Goal: Transaction & Acquisition: Purchase product/service

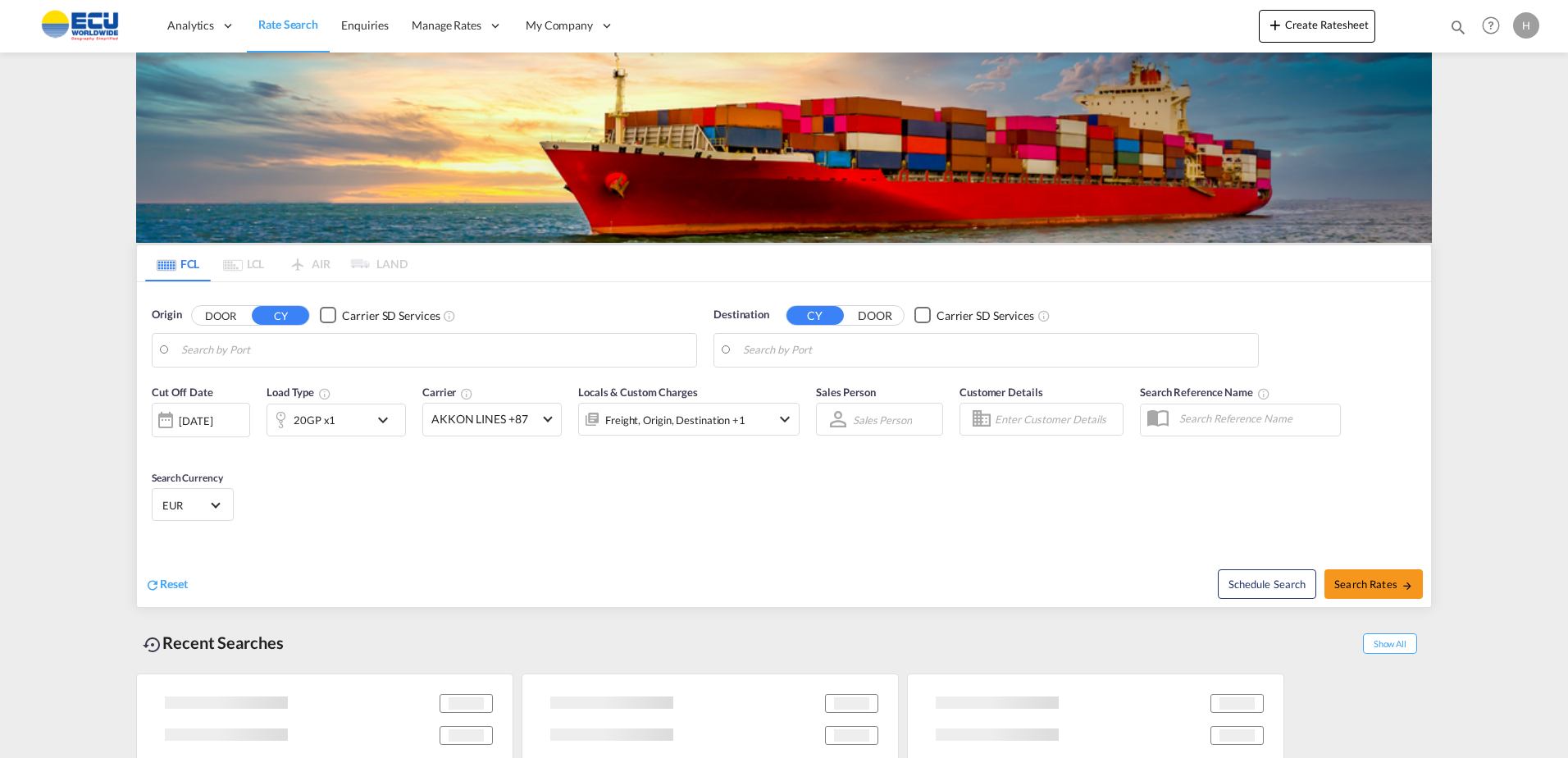
type input "Fos-[GEOGRAPHIC_DATA], [GEOGRAPHIC_DATA]"
type input "[GEOGRAPHIC_DATA], [GEOGRAPHIC_DATA], CATOR"
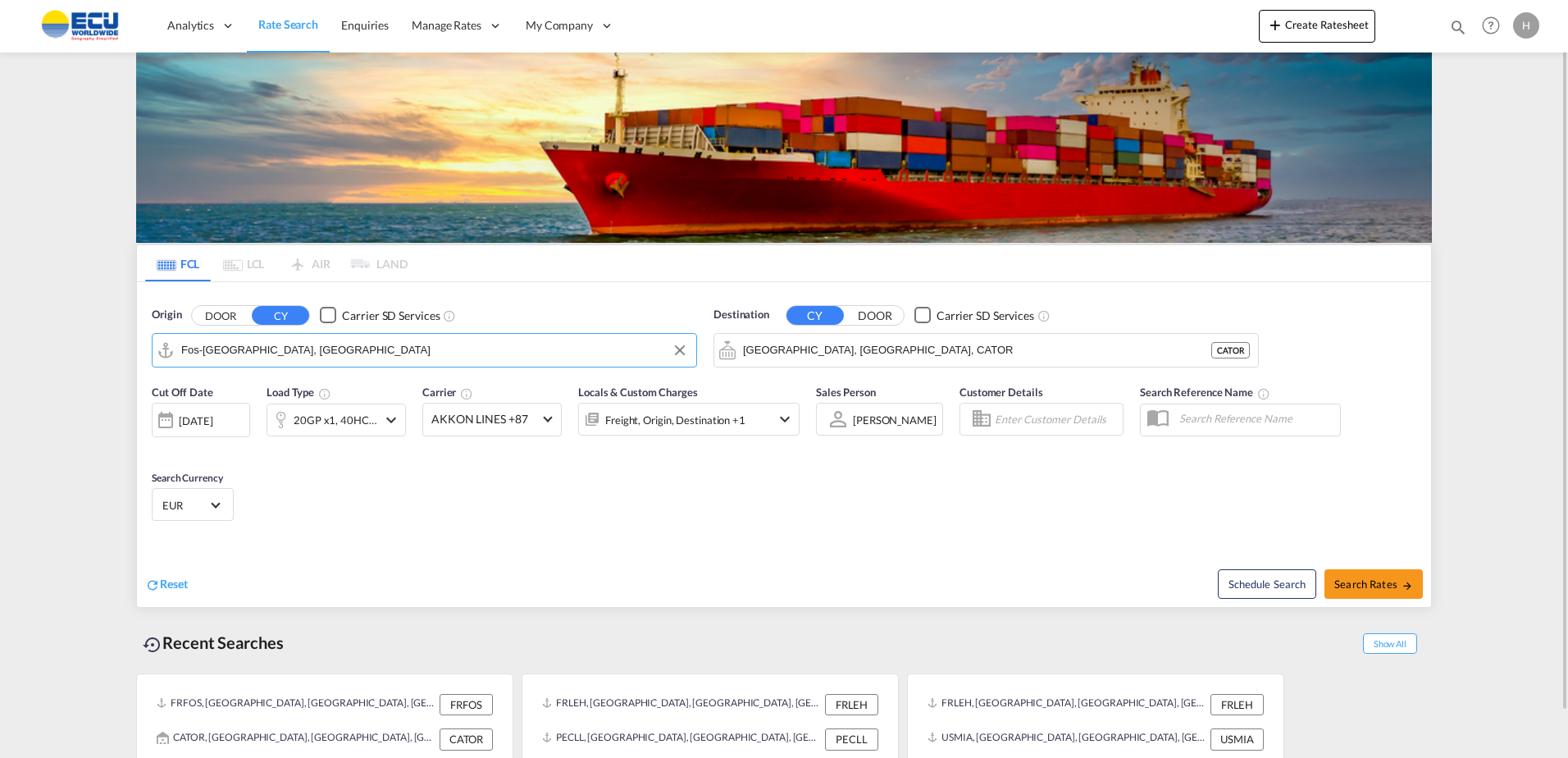
drag, startPoint x: 524, startPoint y: 346, endPoint x: 99, endPoint y: 311, distance: 426.4
click at [114, 314] on md-content "Analytics Reports Dashboard Rate Search Enquiries Manage Rates Contract Rates" at bounding box center [784, 379] width 1568 height 758
type input "fFos-[GEOGRAPHIC_DATA], [GEOGRAPHIC_DATA]"
click at [675, 351] on button "Clear Input" at bounding box center [679, 349] width 24 height 24
click at [597, 365] on md-autocomplete-wrap "Fos-sur-Mer, FRFOS" at bounding box center [434, 353] width 507 height 33
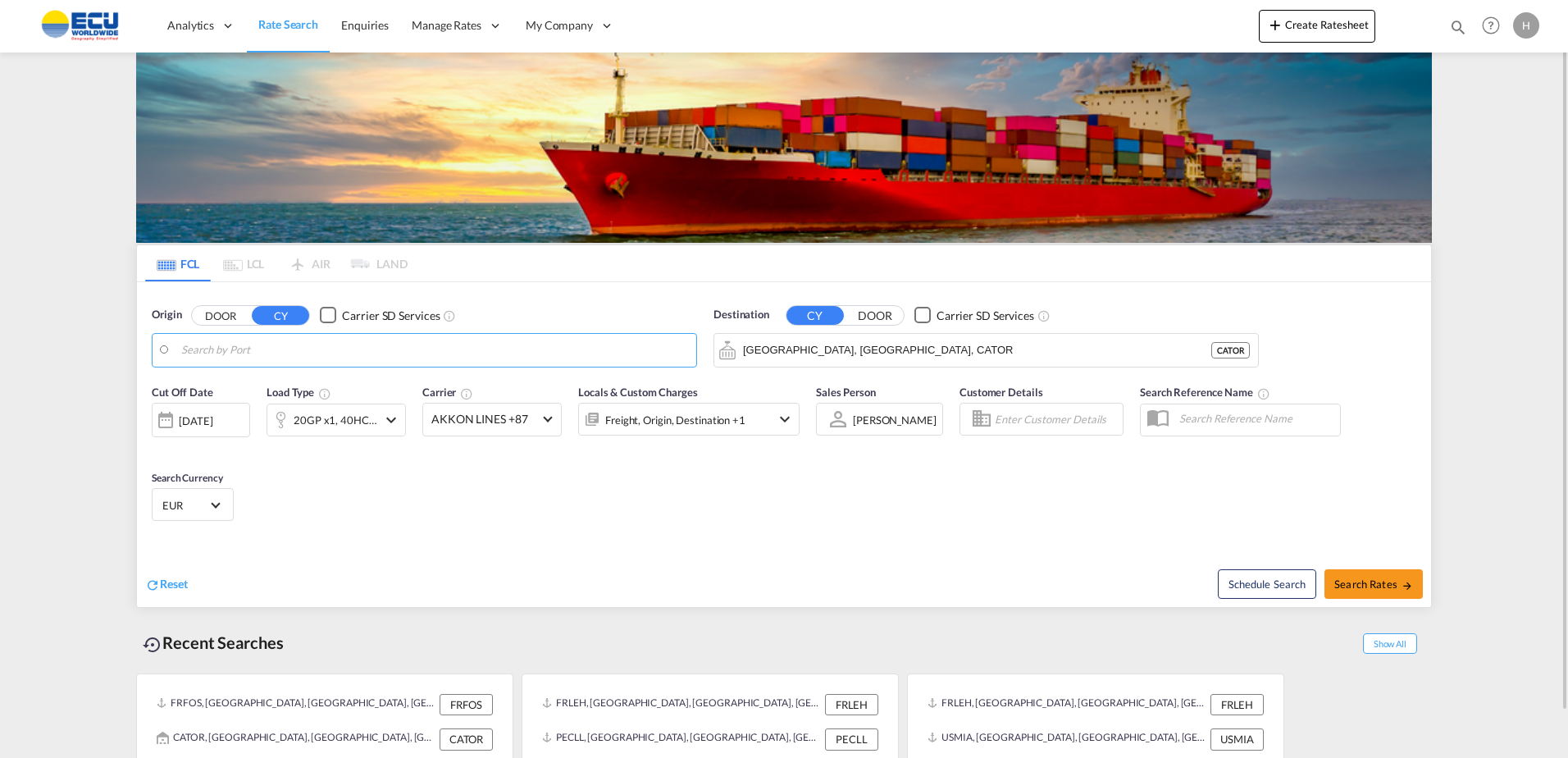
click at [410, 361] on body "Analytics Reports Dashboard Rate Search Enquiries Manage Rates Contract Rates" at bounding box center [784, 379] width 1568 height 758
drag, startPoint x: 336, startPoint y: 394, endPoint x: 354, endPoint y: 388, distance: 19.0
click at [334, 394] on div "Le Havre France FRLEH" at bounding box center [308, 394] width 312 height 49
type input "[GEOGRAPHIC_DATA], [GEOGRAPHIC_DATA]"
click at [959, 363] on md-autocomplete-wrap "Toronto, ON, CATOR" at bounding box center [996, 353] width 507 height 33
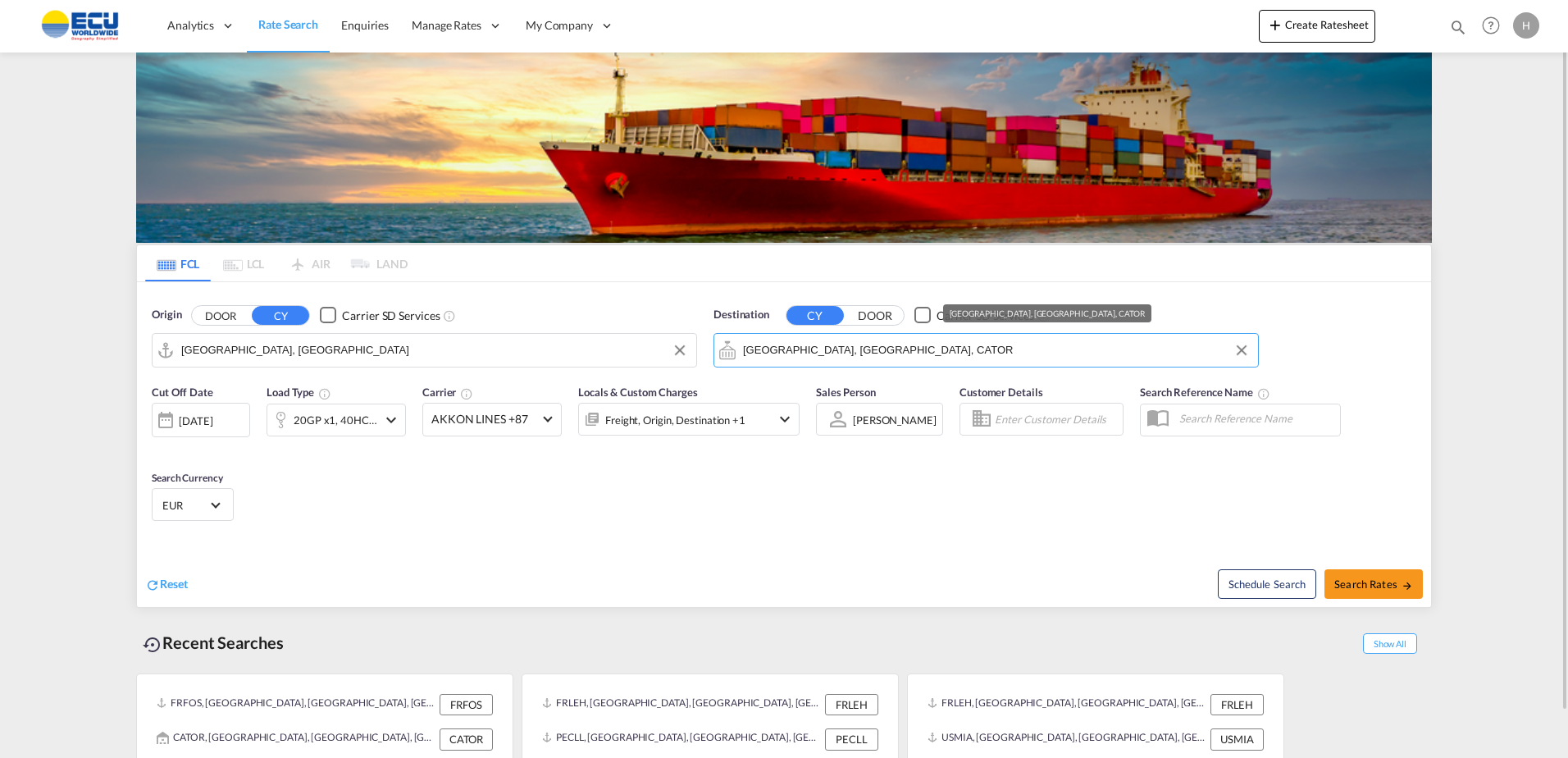
click at [962, 359] on input "Toronto, ON, CATOR" at bounding box center [996, 349] width 507 height 24
click at [1255, 346] on md-input-container "Toronto, ON, CATOR" at bounding box center [986, 349] width 544 height 33
click at [1252, 346] on button "Clear Input" at bounding box center [1240, 349] width 24 height 24
click at [1169, 347] on input "Search by Port" at bounding box center [996, 349] width 507 height 24
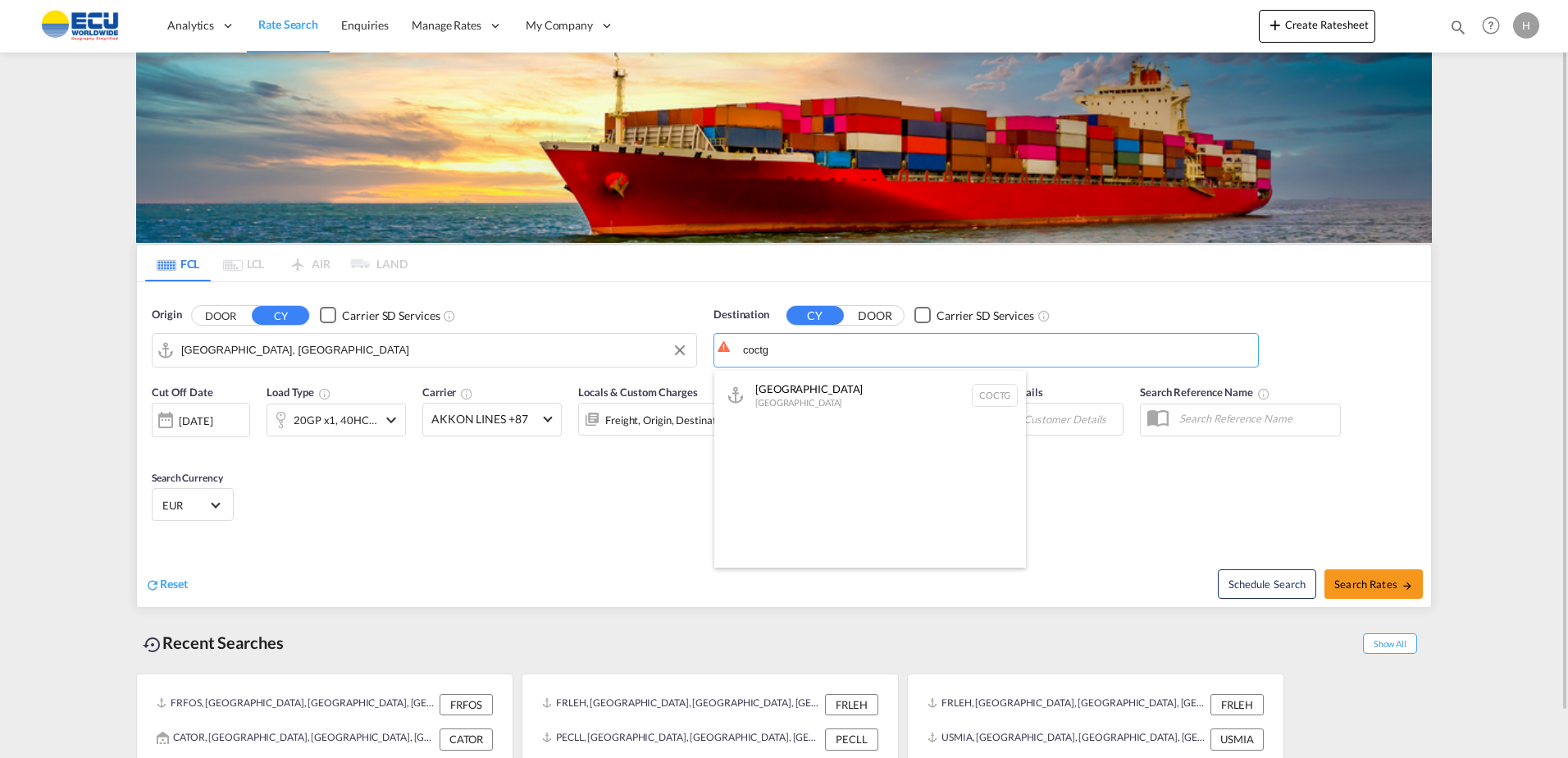
click at [874, 389] on div "Cartagena Colombia COCTG" at bounding box center [870, 394] width 312 height 49
type input "Cartagena, COCTG"
click at [462, 410] on span "AKKON LINES +87" at bounding box center [484, 419] width 106 height 17
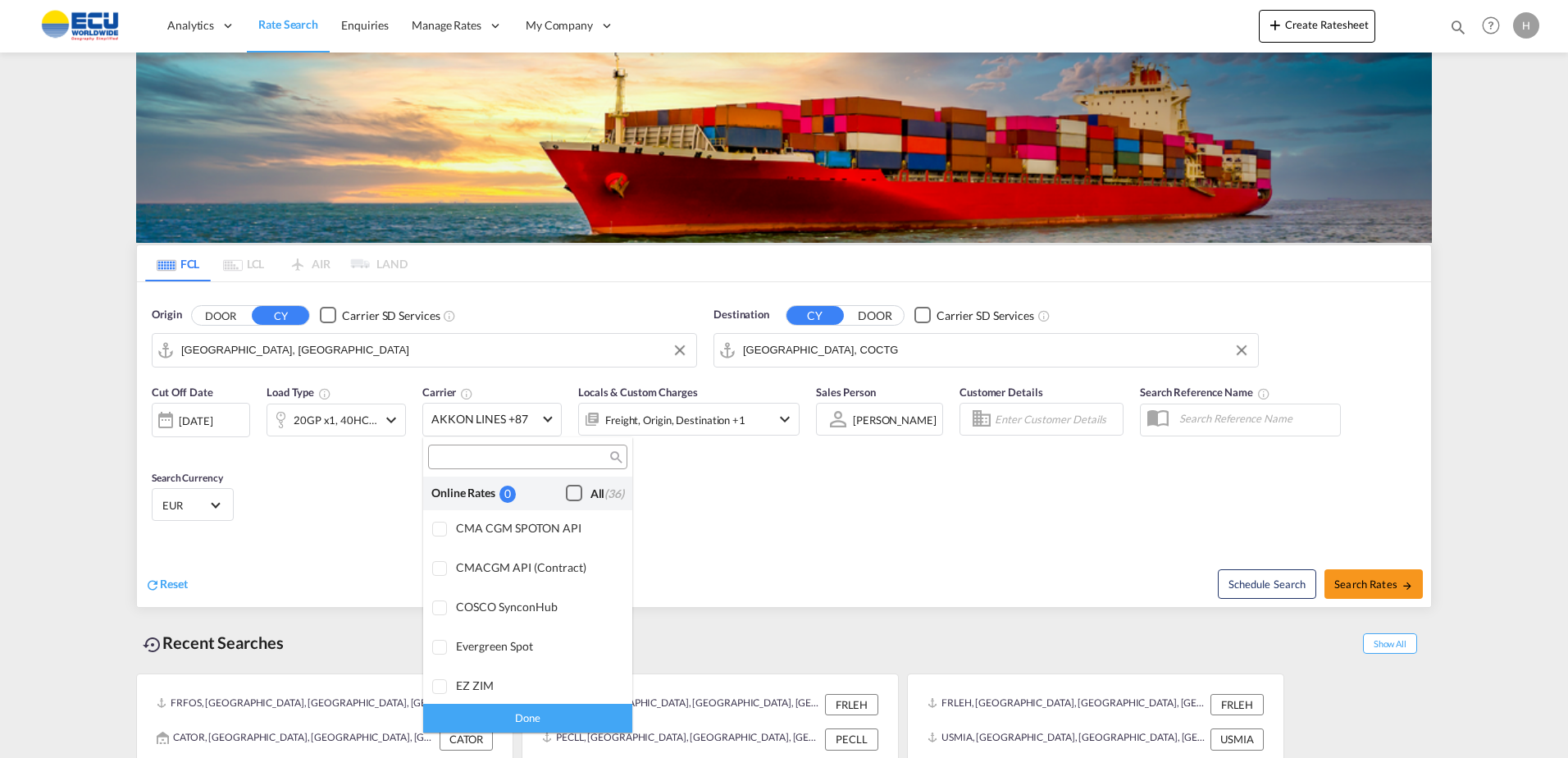
click at [565, 492] on div "Checkbox No Ink" at bounding box center [574, 493] width 17 height 17
click at [565, 715] on div "Done" at bounding box center [528, 718] width 209 height 28
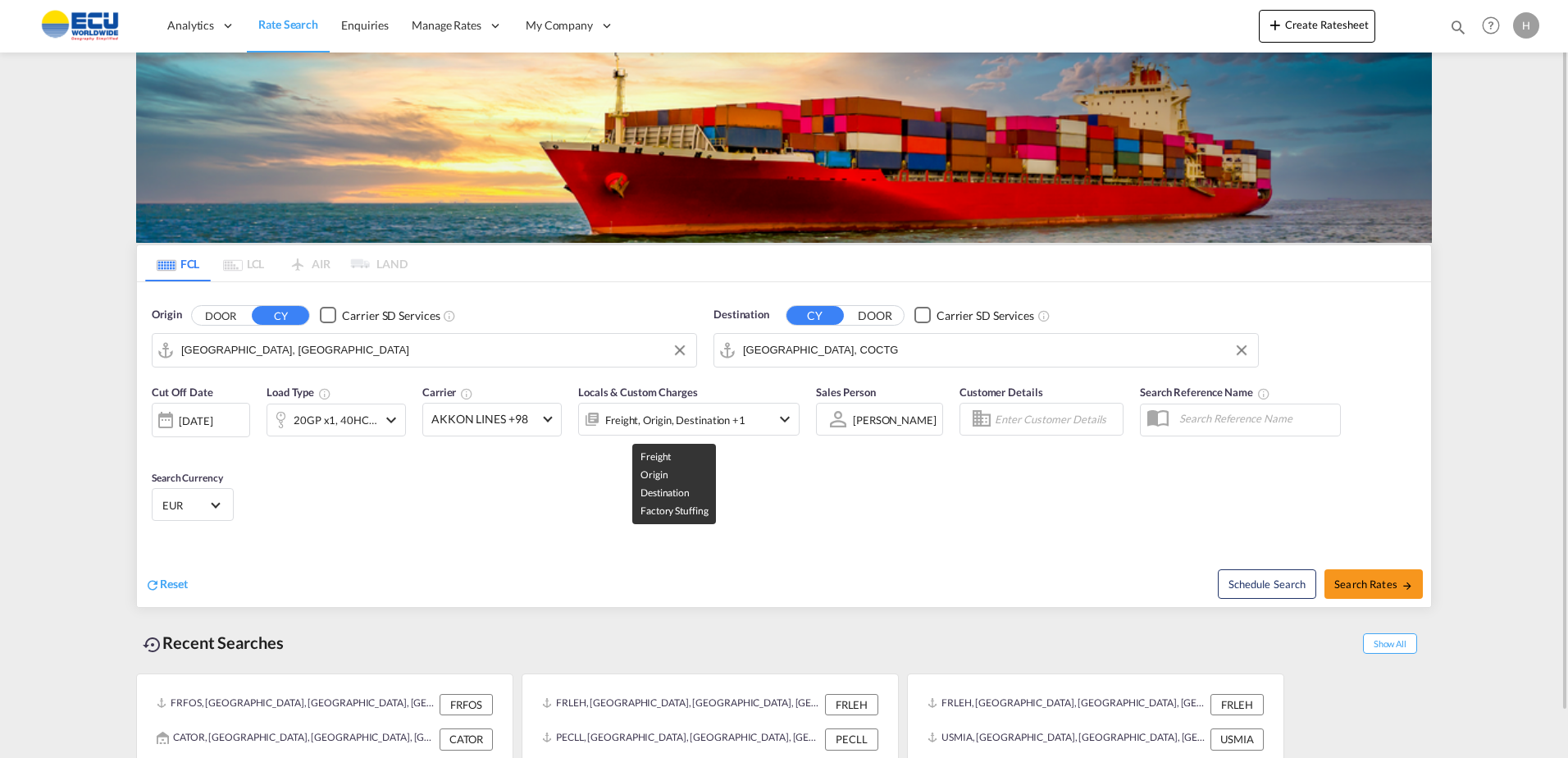
click at [740, 411] on div "Freight, Origin, Destination +1" at bounding box center [674, 420] width 140 height 23
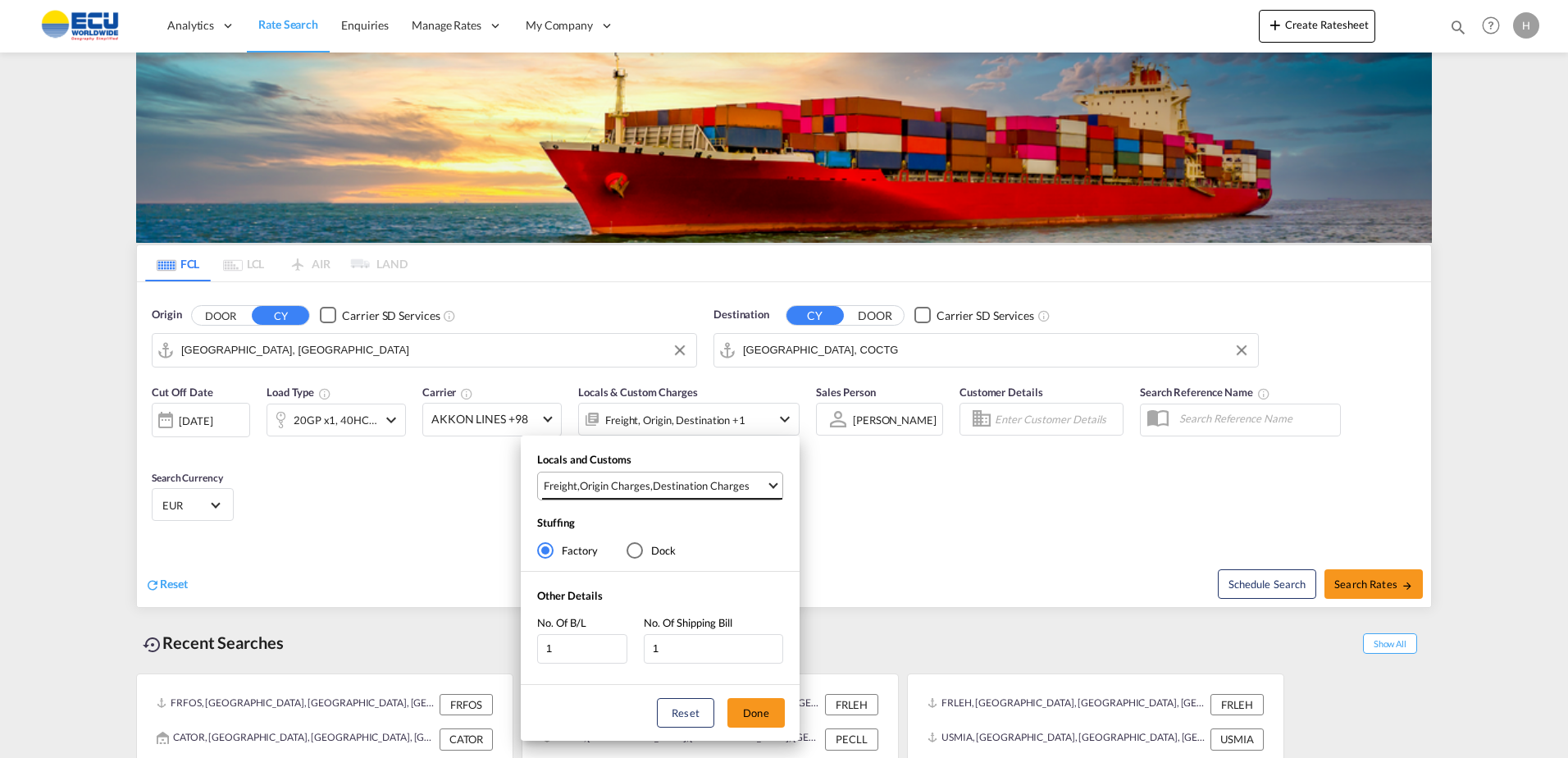
click at [721, 497] on md-select-value "Freight , Origin Charges , Destination Charges" at bounding box center [662, 486] width 240 height 27
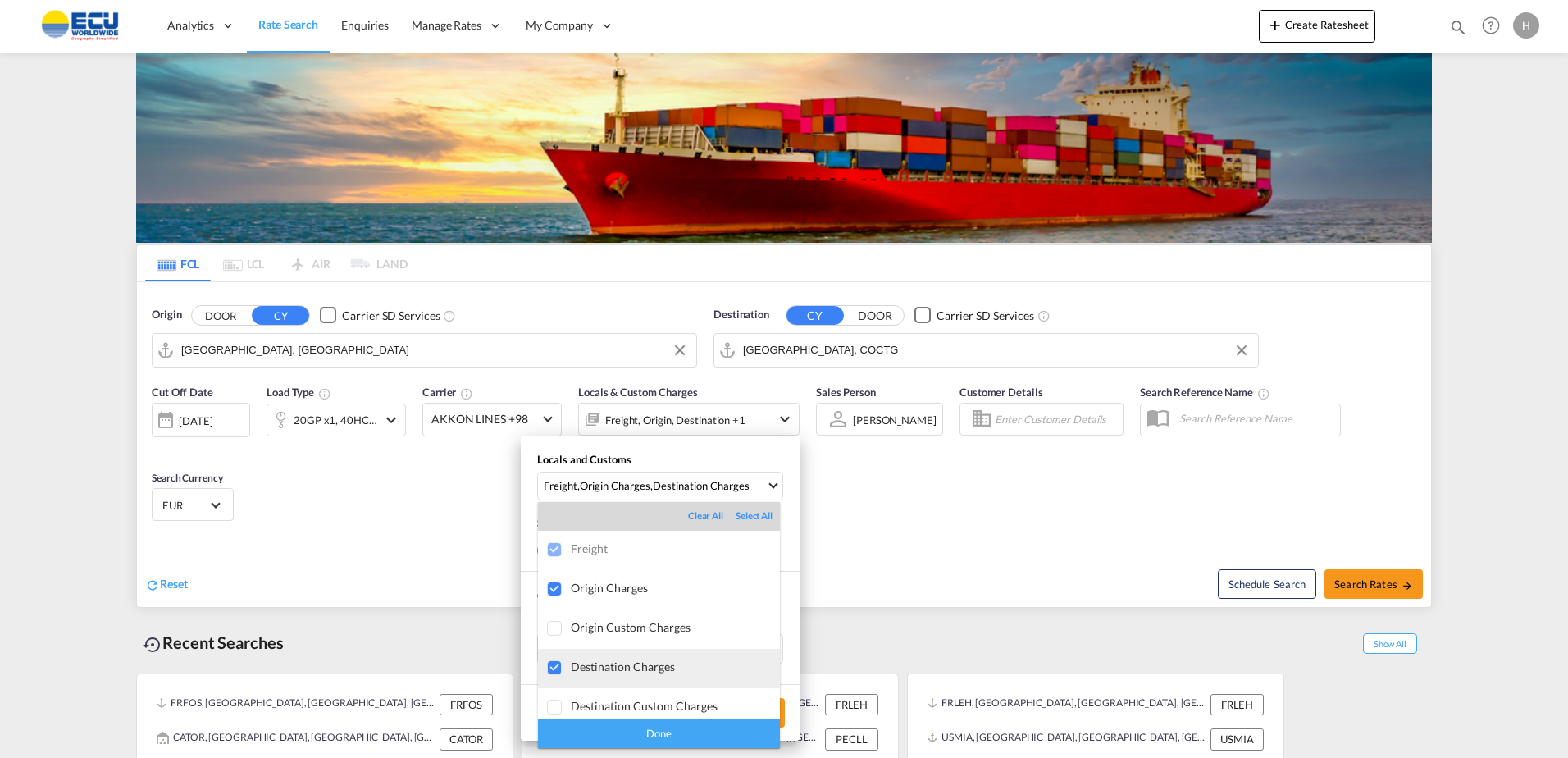
click at [662, 663] on div "Destination Charges" at bounding box center [675, 666] width 209 height 14
click at [685, 729] on div "Done" at bounding box center [658, 734] width 242 height 28
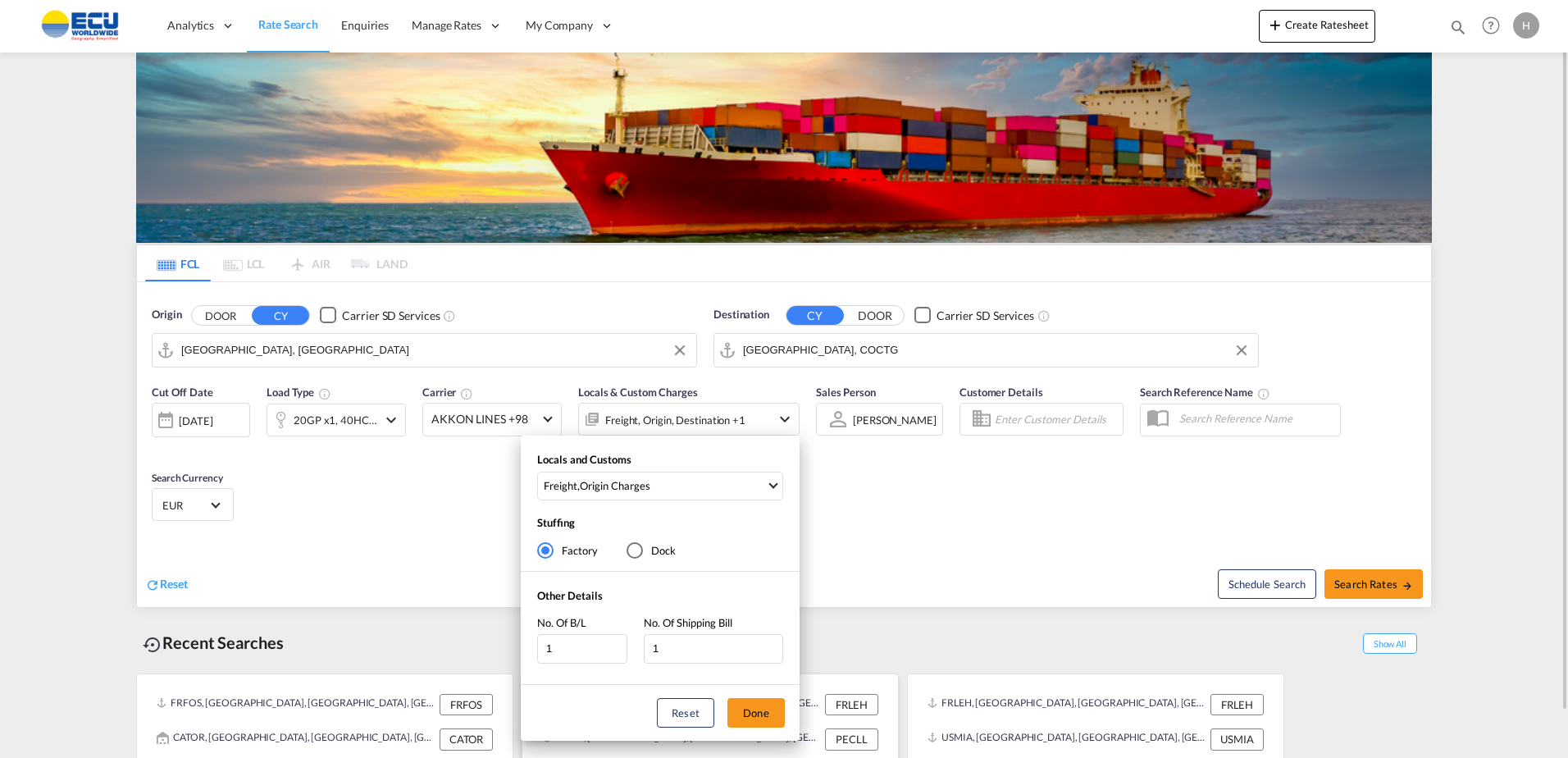
click at [756, 709] on button "Done" at bounding box center [756, 712] width 58 height 29
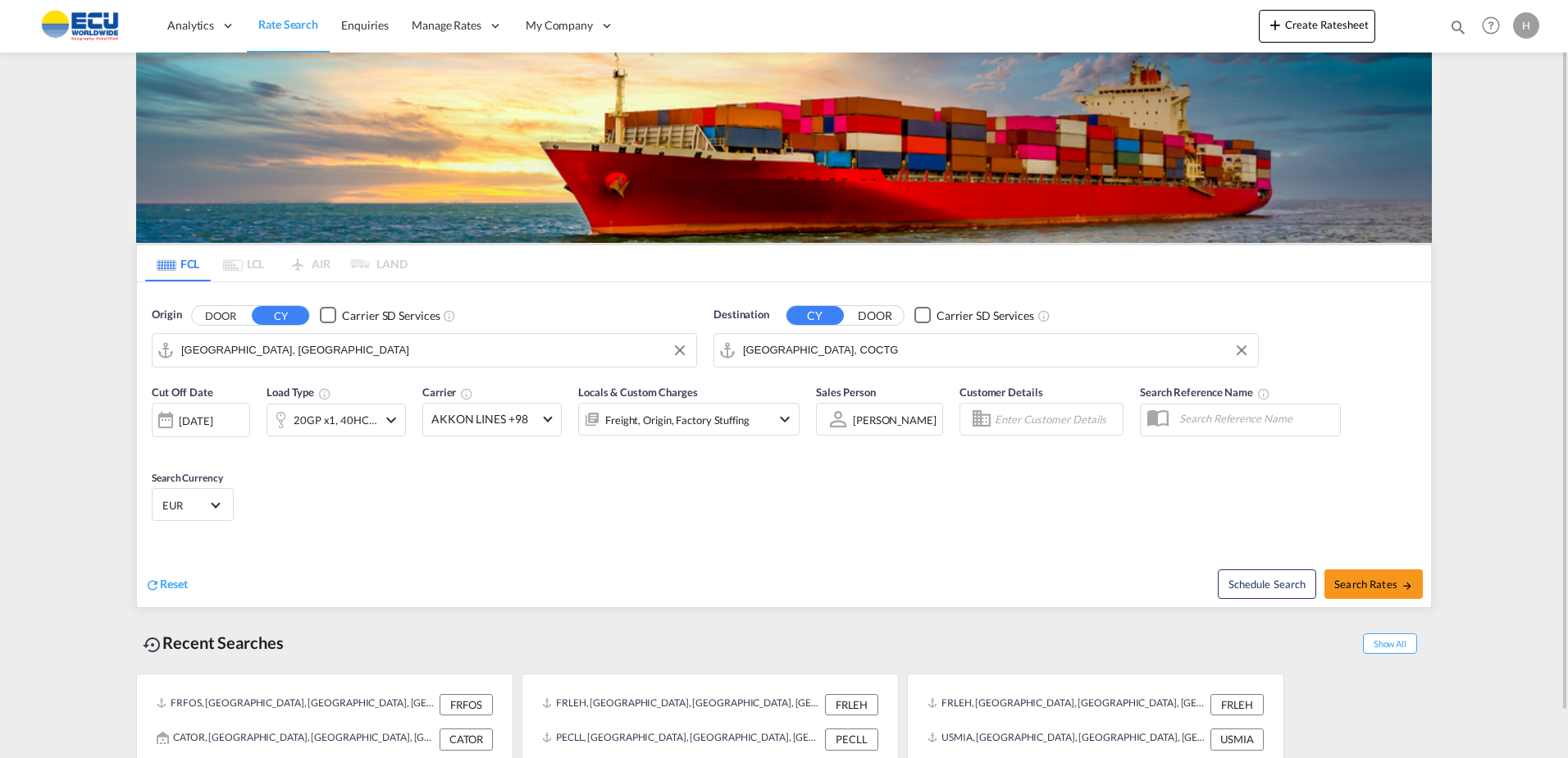
click at [353, 415] on div "20GP x1, 40HC x1" at bounding box center [335, 420] width 84 height 23
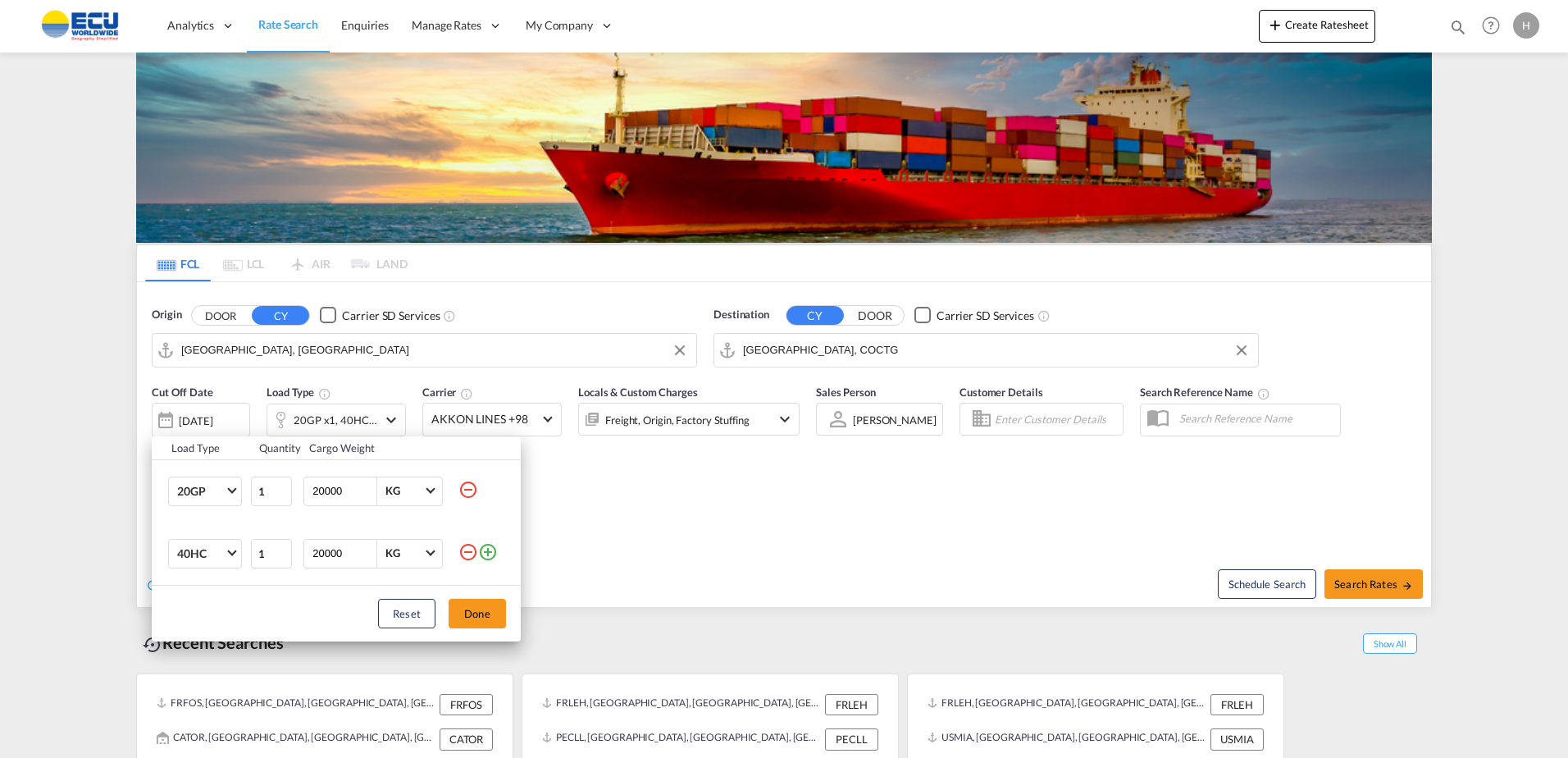
click at [464, 549] on md-icon "icon-minus-circle-outline" at bounding box center [467, 551] width 19 height 19
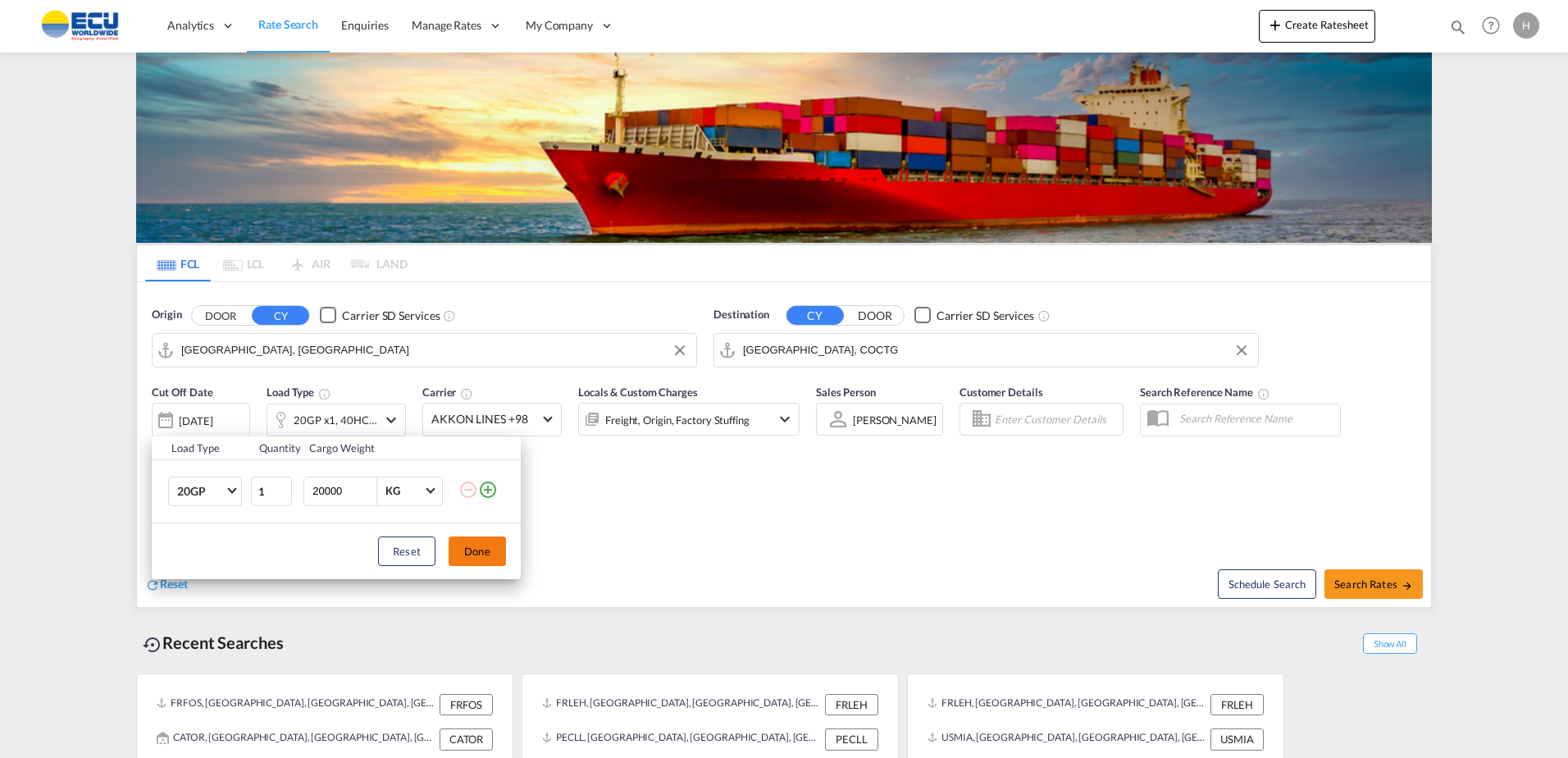
drag, startPoint x: 477, startPoint y: 550, endPoint x: 639, endPoint y: 534, distance: 162.8
click at [477, 549] on button "Done" at bounding box center [477, 550] width 58 height 29
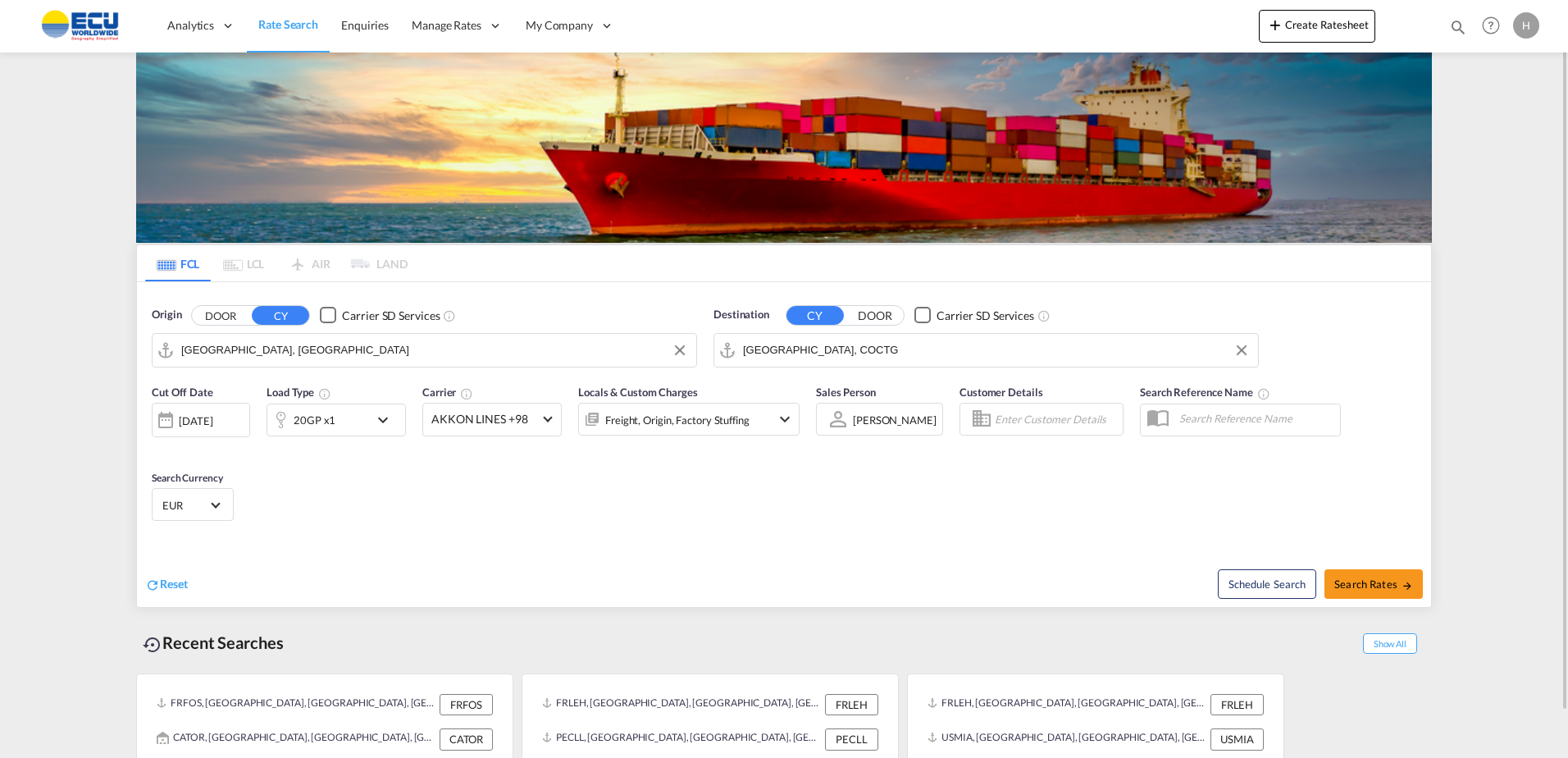
click at [1398, 601] on div "Schedule Search Search Rates" at bounding box center [1110, 575] width 643 height 63
click at [1398, 588] on span "Search Rates" at bounding box center [1374, 584] width 79 height 13
type input "FRLEH to COCTG / 18 Sep 2025"
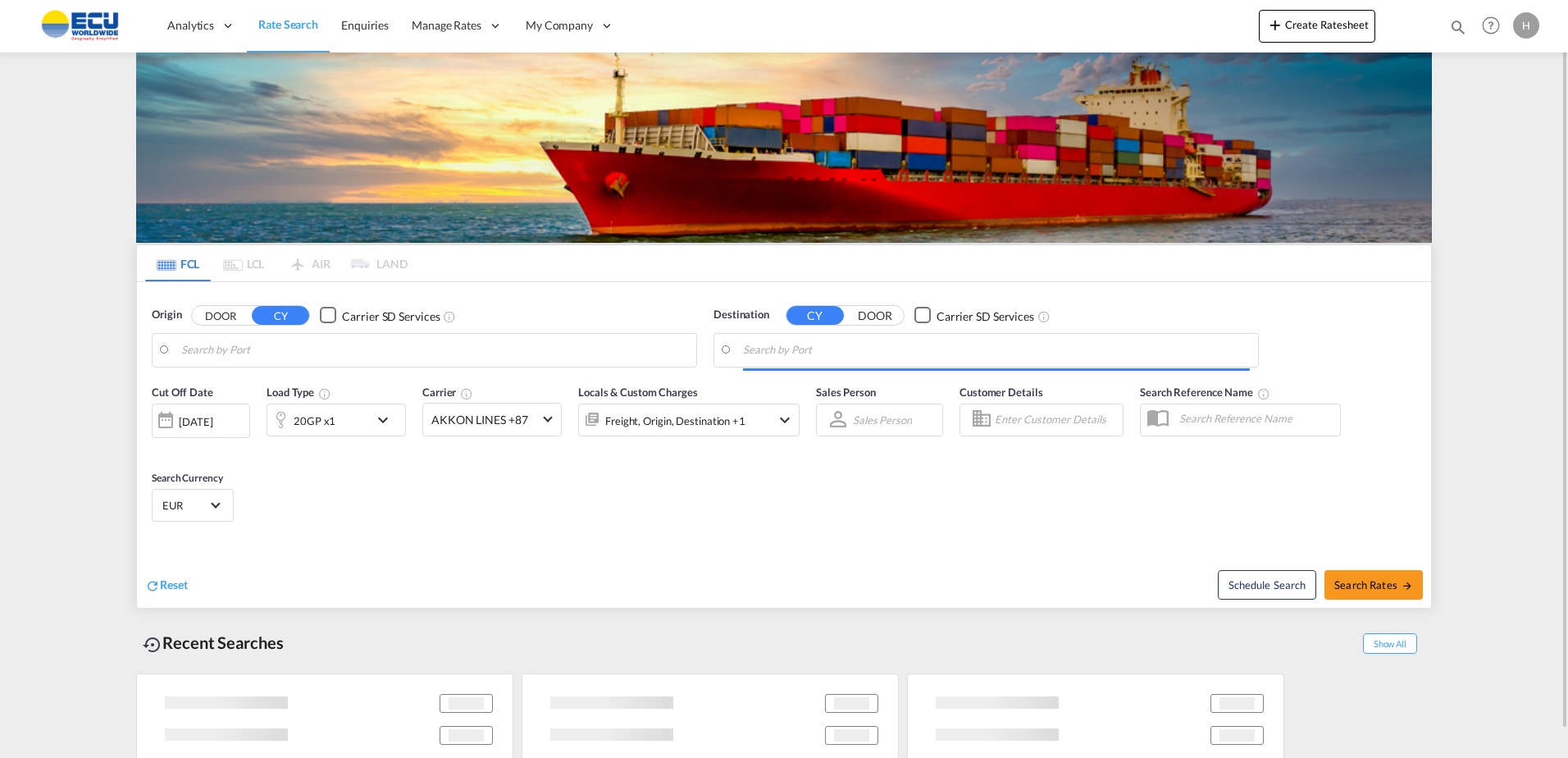
type input "[GEOGRAPHIC_DATA], [GEOGRAPHIC_DATA]"
type input "[PERSON_NAME], PYASU"
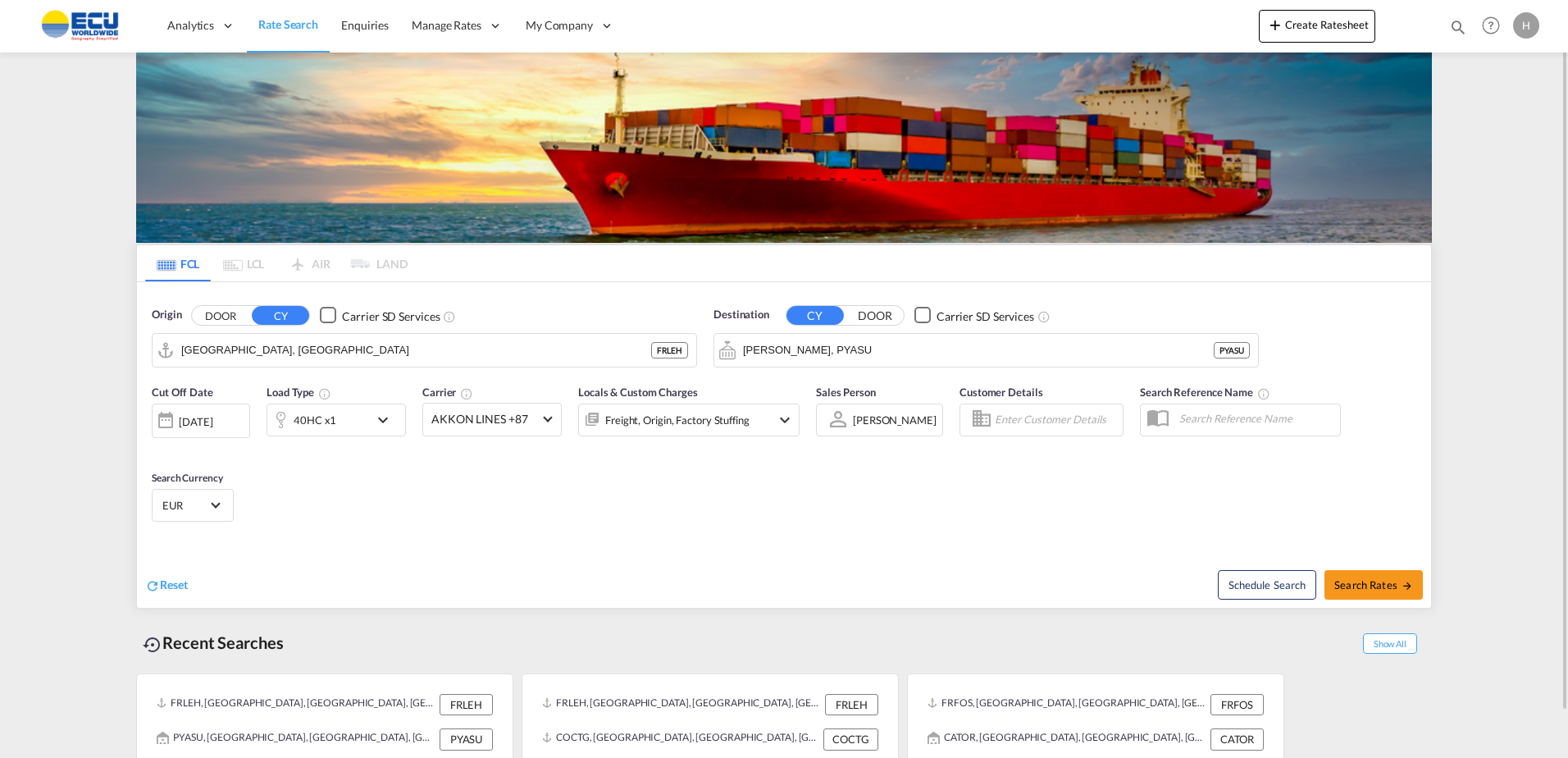
click at [358, 421] on div "40HC x1" at bounding box center [317, 420] width 101 height 33
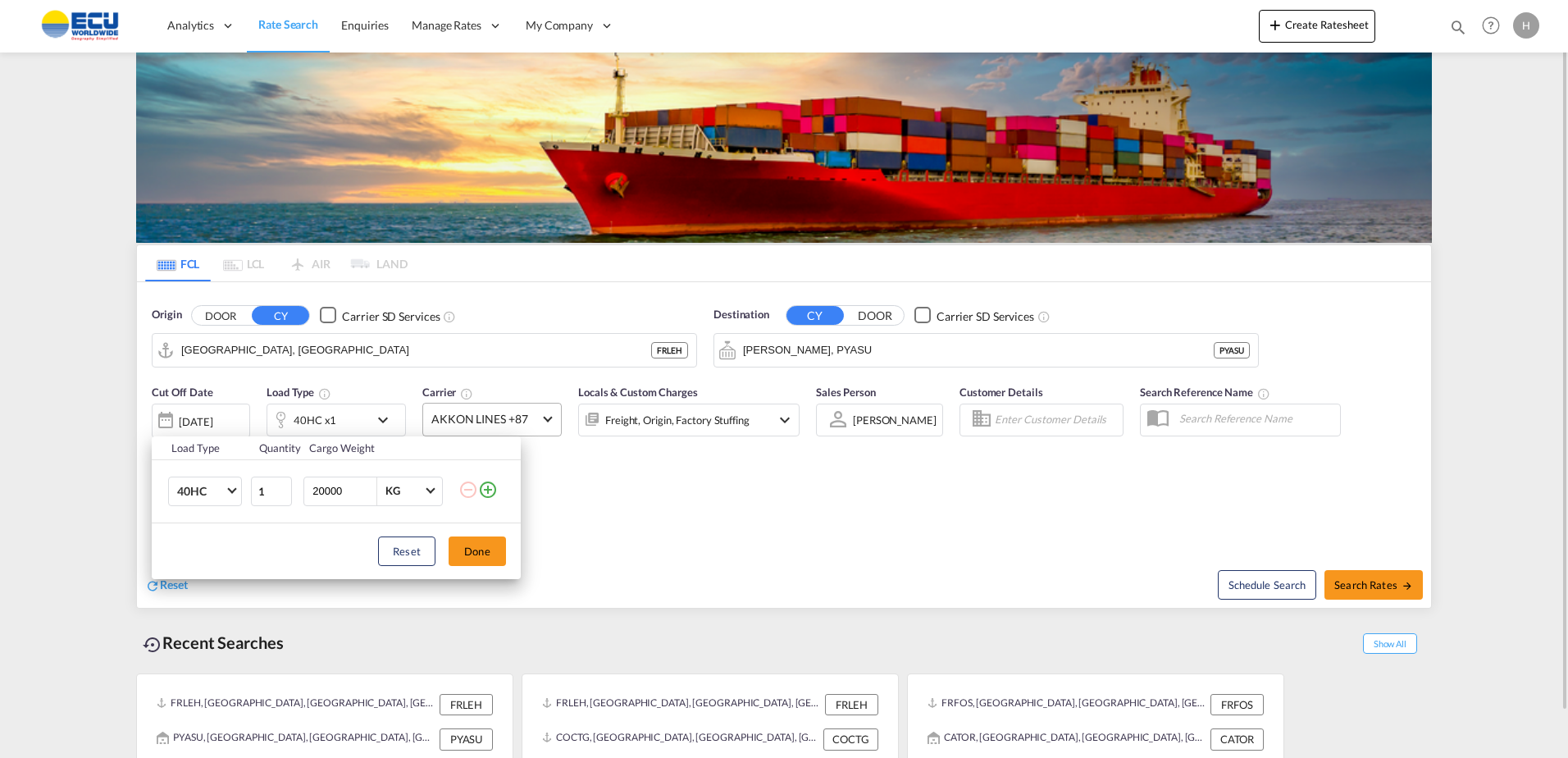
drag, startPoint x: 606, startPoint y: 492, endPoint x: 493, endPoint y: 407, distance: 141.4
click at [604, 487] on div "Load Type Quantity Cargo Weight 40HC 20GP 40GP 40HC 45HC 20RE 40RE 40HR 20OT 40…" at bounding box center [784, 379] width 1568 height 758
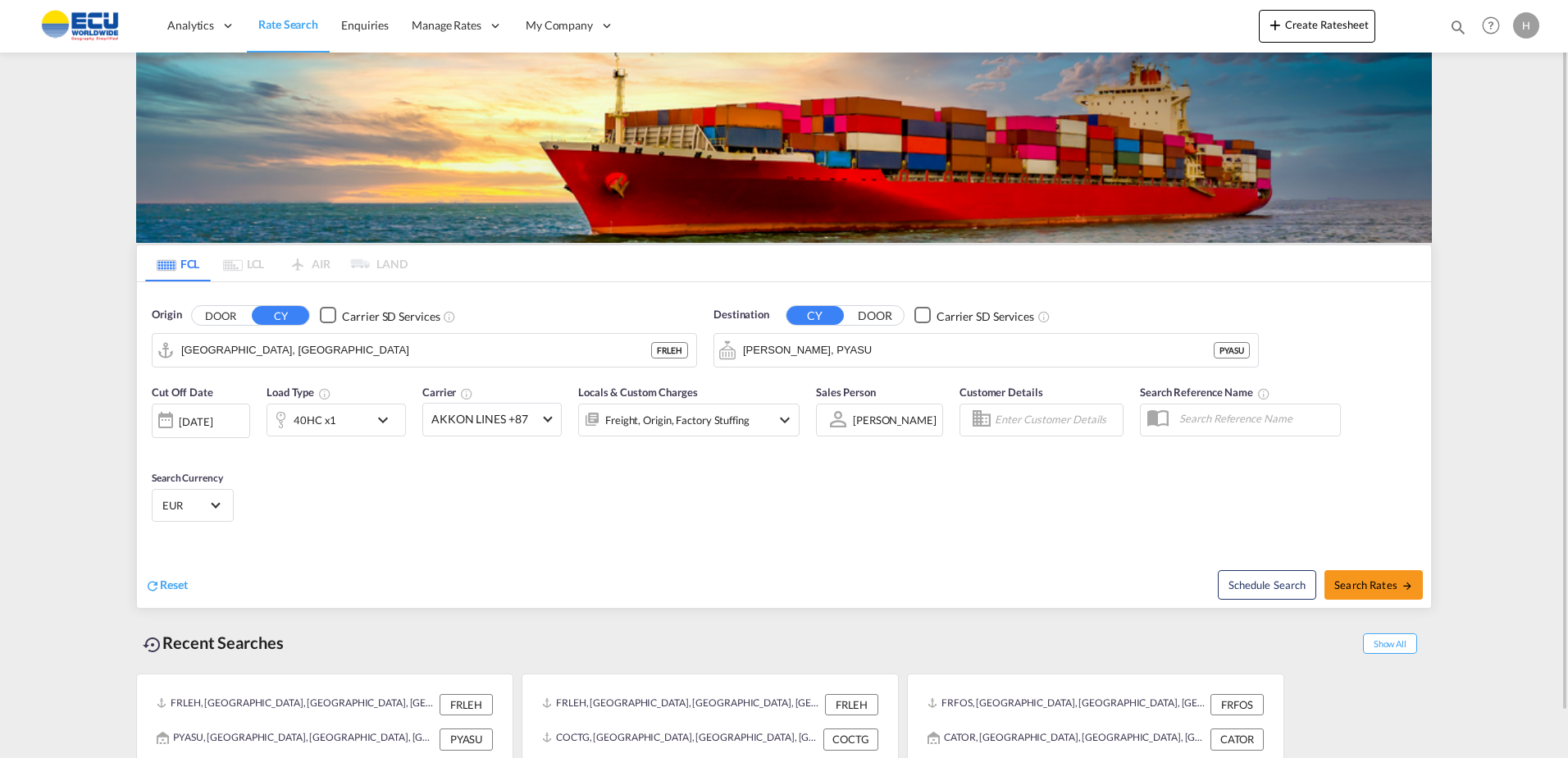
click at [439, 327] on div "Origin DOOR CY Carrier SD Services [GEOGRAPHIC_DATA], FRLEH FRLEH" at bounding box center [424, 337] width 545 height 60
click at [447, 344] on input "[GEOGRAPHIC_DATA], [GEOGRAPHIC_DATA]" at bounding box center [434, 349] width 507 height 24
click at [270, 393] on div "Antwerp [GEOGRAPHIC_DATA] BEANR" at bounding box center [308, 394] width 312 height 49
type input "[GEOGRAPHIC_DATA], BEANR"
click at [893, 352] on input "[PERSON_NAME], PYASU" at bounding box center [996, 349] width 507 height 24
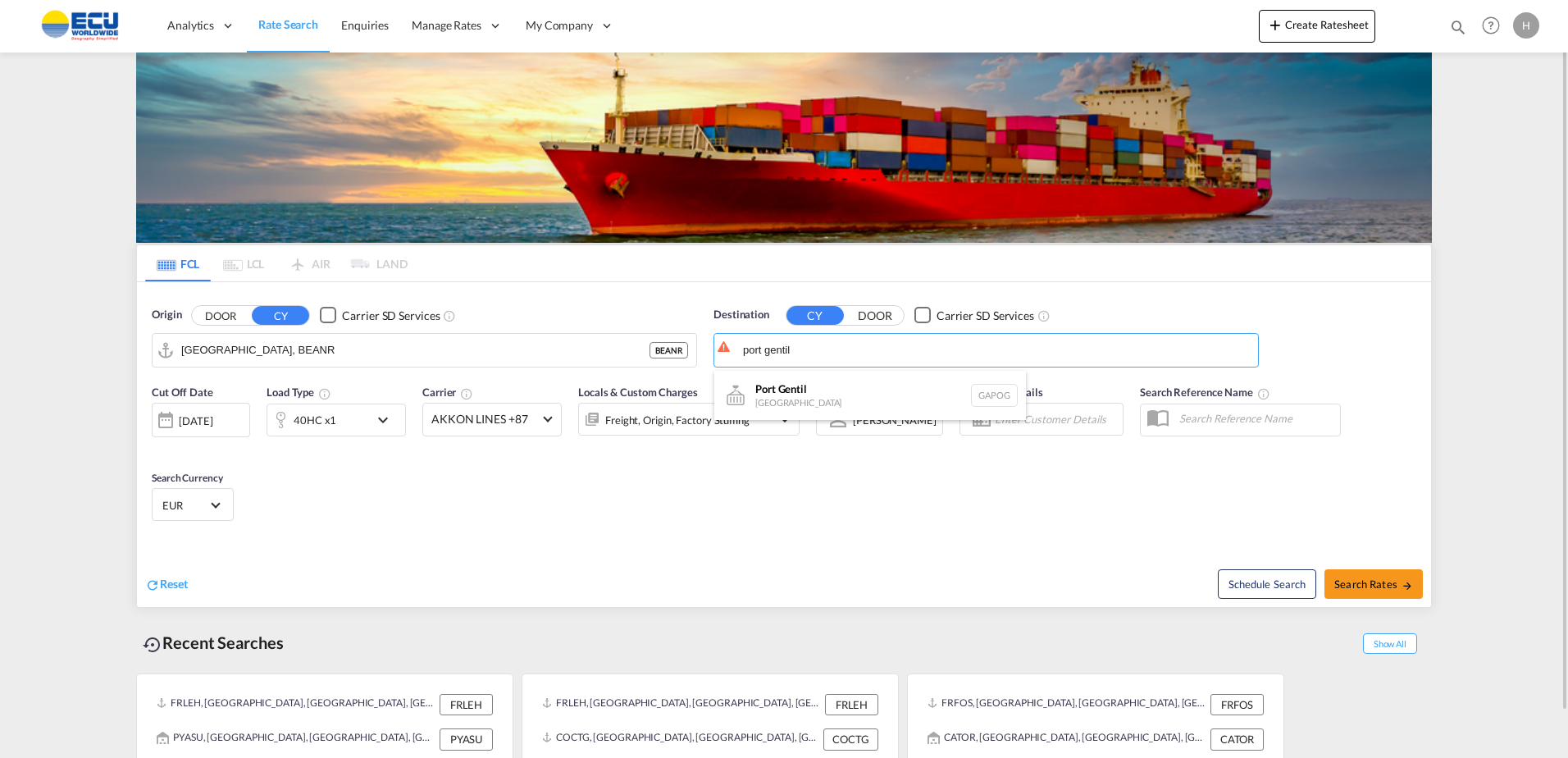
click at [806, 394] on div "[GEOGRAPHIC_DATA] [GEOGRAPHIC_DATA] GAPOG" at bounding box center [870, 394] width 312 height 49
type input "Port Gentil, GAPOG"
click at [1376, 591] on button "Search Rates" at bounding box center [1373, 583] width 98 height 29
type input "BEANR to GAPOG / [DATE]"
